Goal: Book appointment/travel/reservation

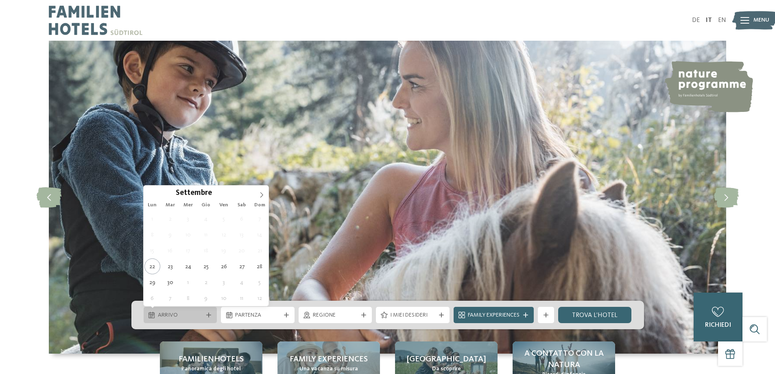
click at [207, 316] on icon at bounding box center [208, 314] width 5 height 5
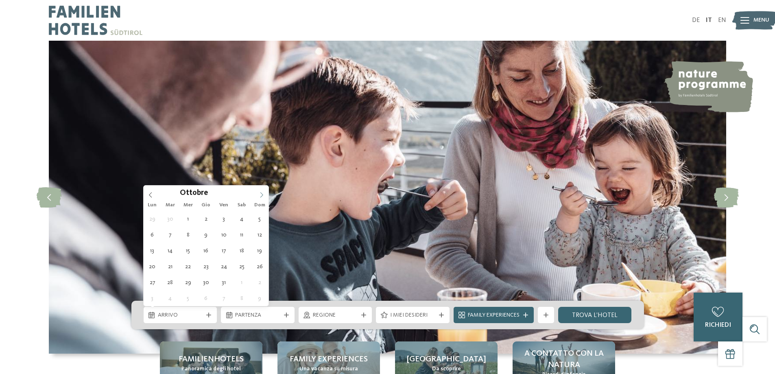
click at [262, 192] on icon at bounding box center [262, 195] width 6 height 6
type div "[DATE]"
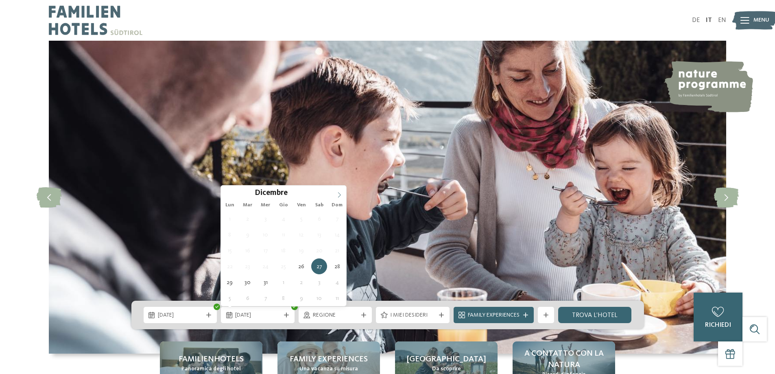
type input "****"
click at [339, 191] on span at bounding box center [339, 193] width 14 height 14
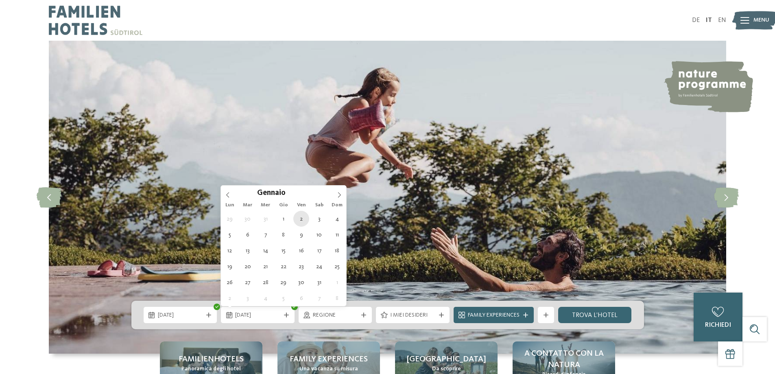
type div "[DATE]"
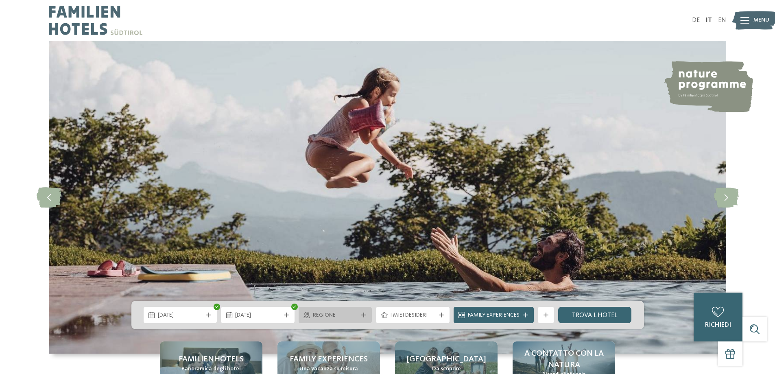
click at [328, 319] on span "Regione" at bounding box center [335, 315] width 45 height 8
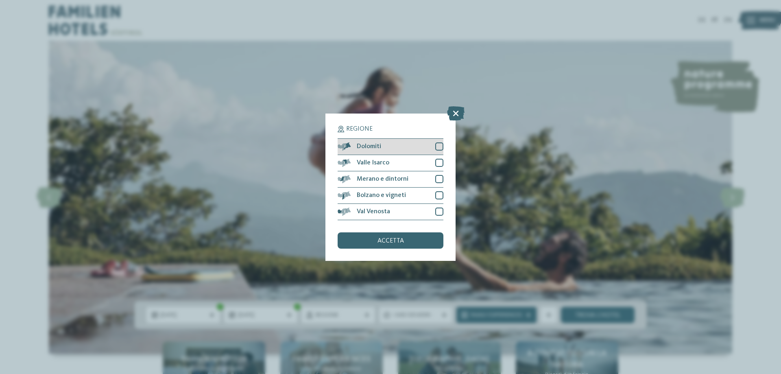
click at [440, 149] on div at bounding box center [439, 146] width 8 height 8
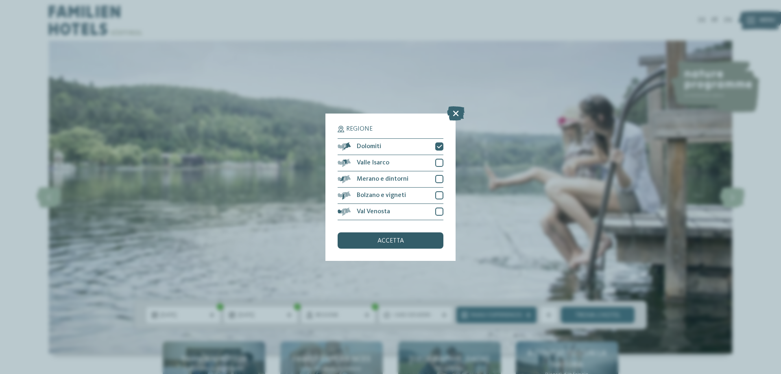
click at [393, 238] on span "accetta" at bounding box center [391, 241] width 26 height 7
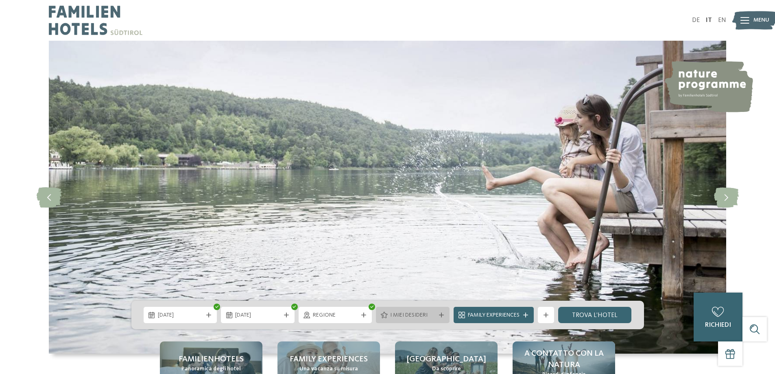
click at [439, 312] on div "I miei desideri" at bounding box center [413, 315] width 74 height 16
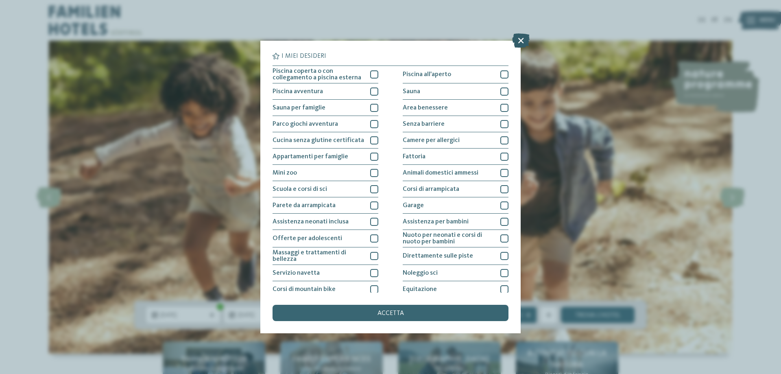
click at [520, 41] on icon at bounding box center [520, 40] width 17 height 14
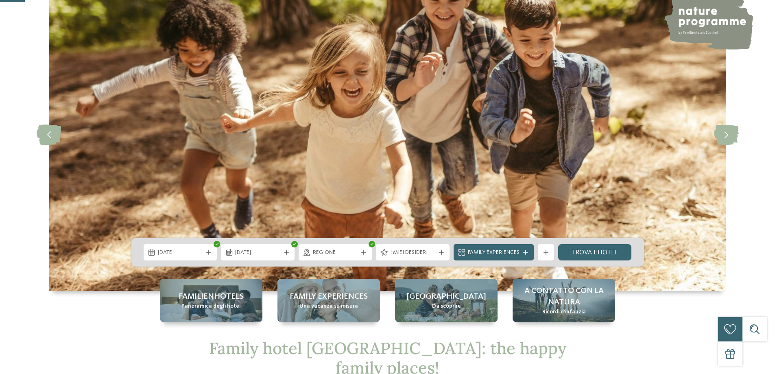
scroll to position [122, 0]
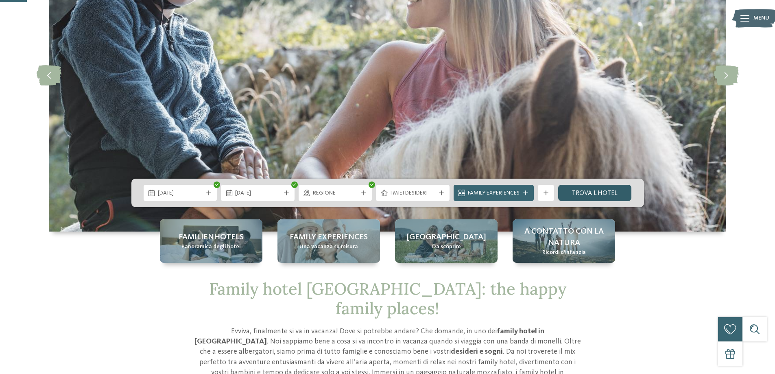
click at [597, 189] on link "trova l’hotel" at bounding box center [595, 193] width 74 height 16
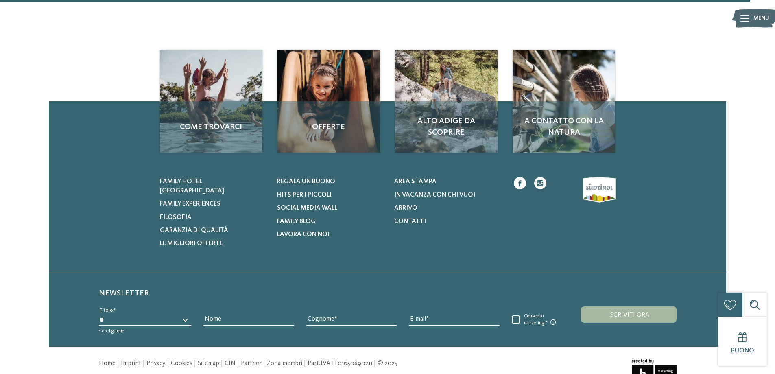
scroll to position [1189, 0]
